Goal: Transaction & Acquisition: Purchase product/service

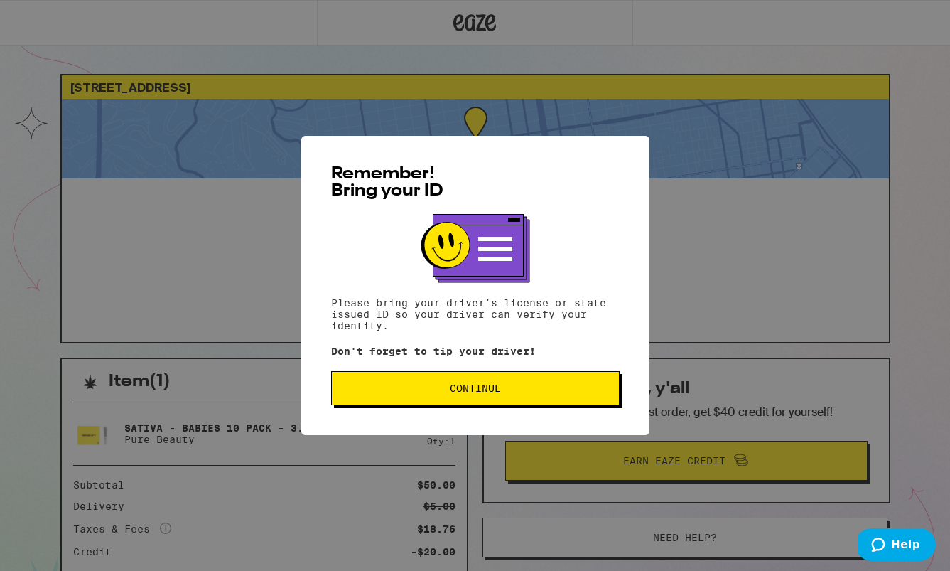
click at [509, 392] on span "Continue" at bounding box center [475, 388] width 264 height 10
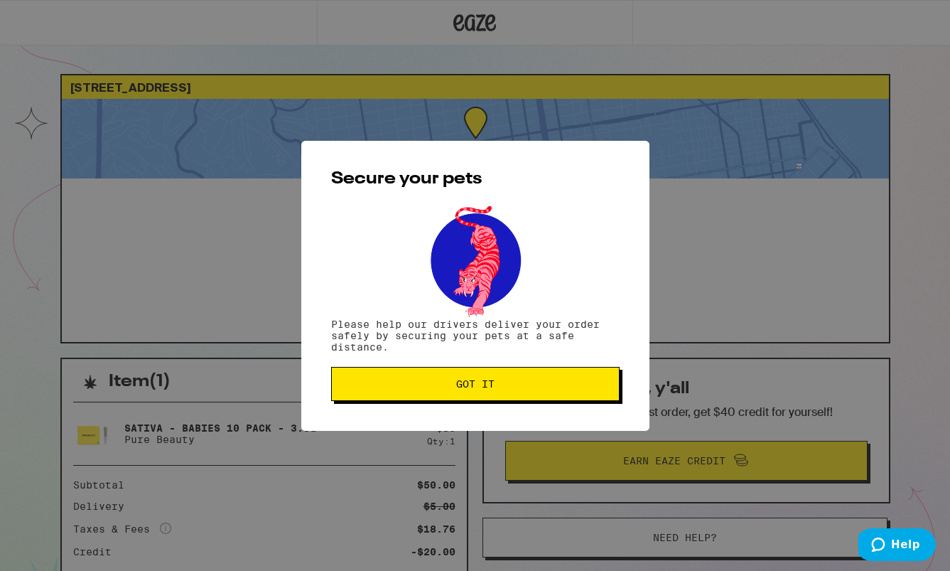
click at [497, 388] on span "Got it" at bounding box center [475, 384] width 264 height 10
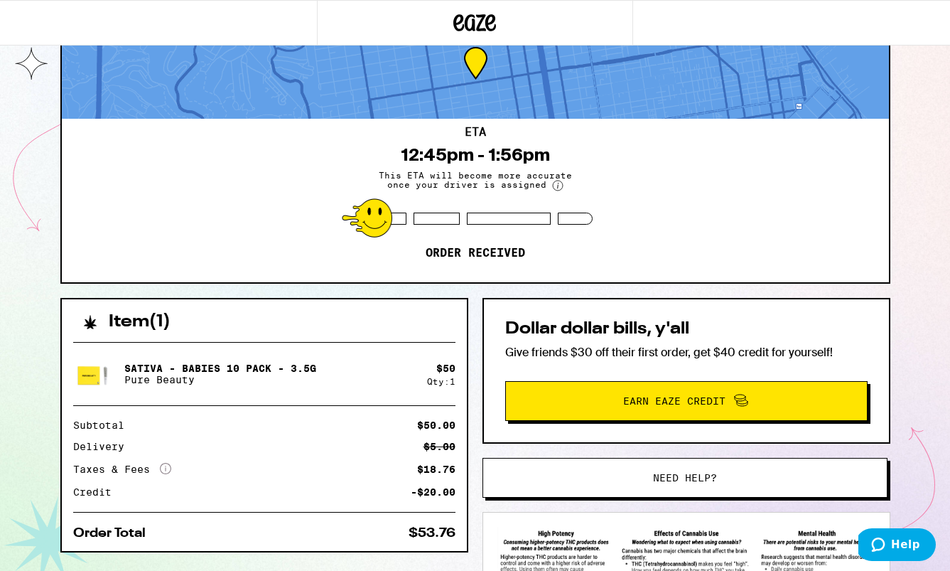
scroll to position [57, 0]
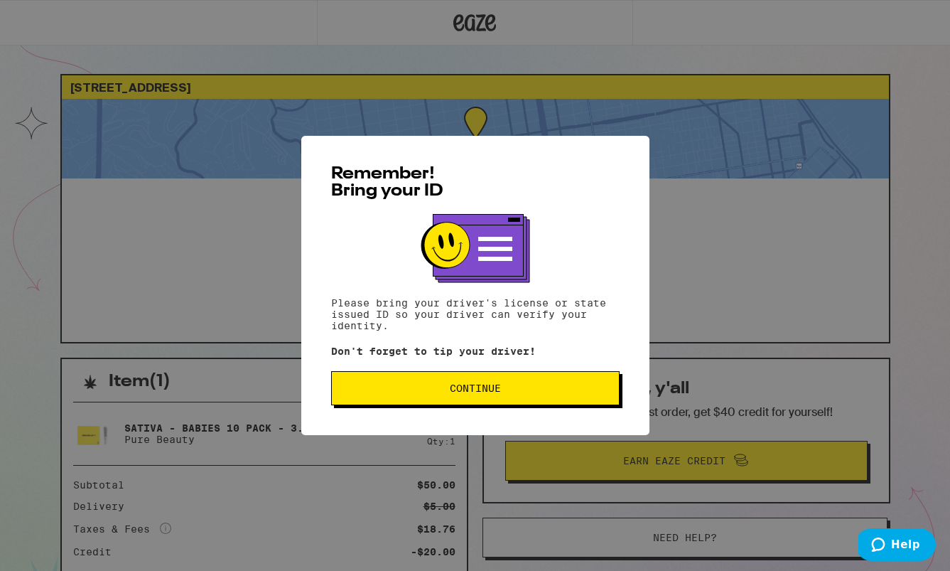
click at [443, 392] on span "Continue" at bounding box center [475, 388] width 264 height 10
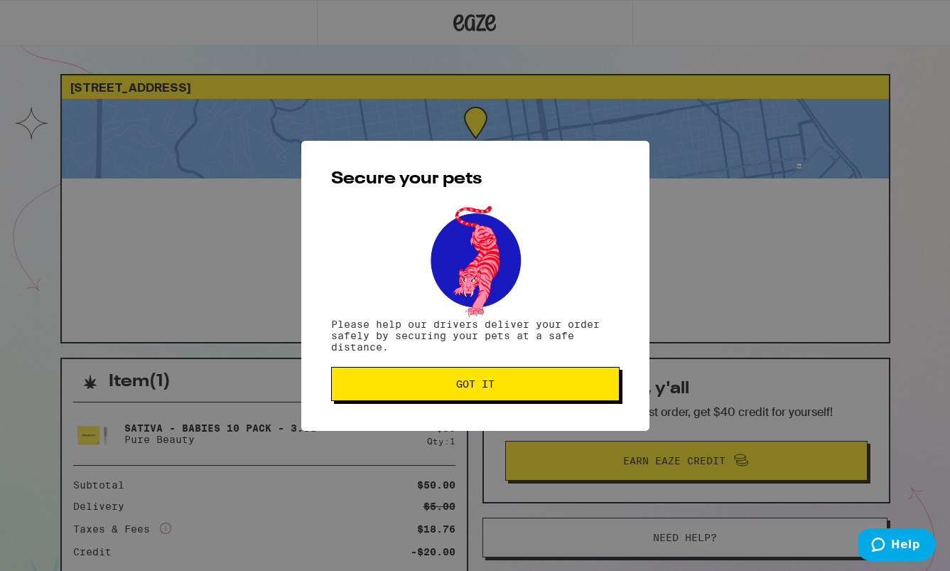
click at [475, 380] on span "Got it" at bounding box center [475, 384] width 38 height 10
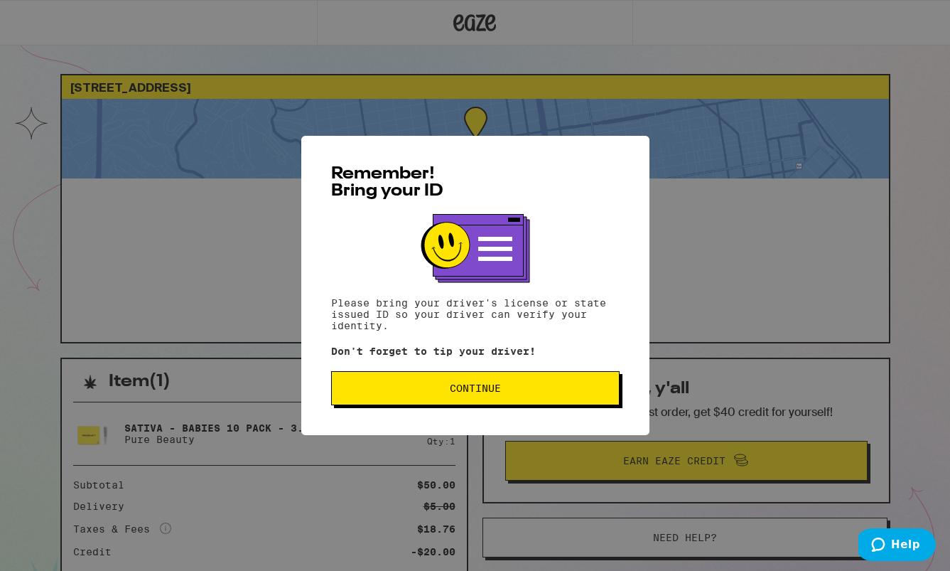
click at [480, 393] on span "Continue" at bounding box center [475, 388] width 51 height 10
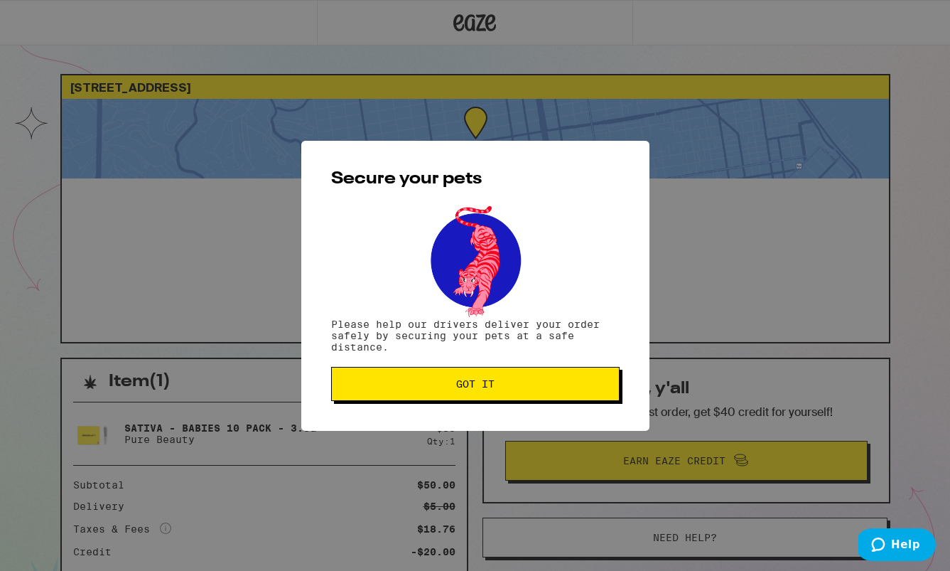
click at [502, 374] on button "Got it" at bounding box center [475, 384] width 288 height 34
